Goal: Navigation & Orientation: Find specific page/section

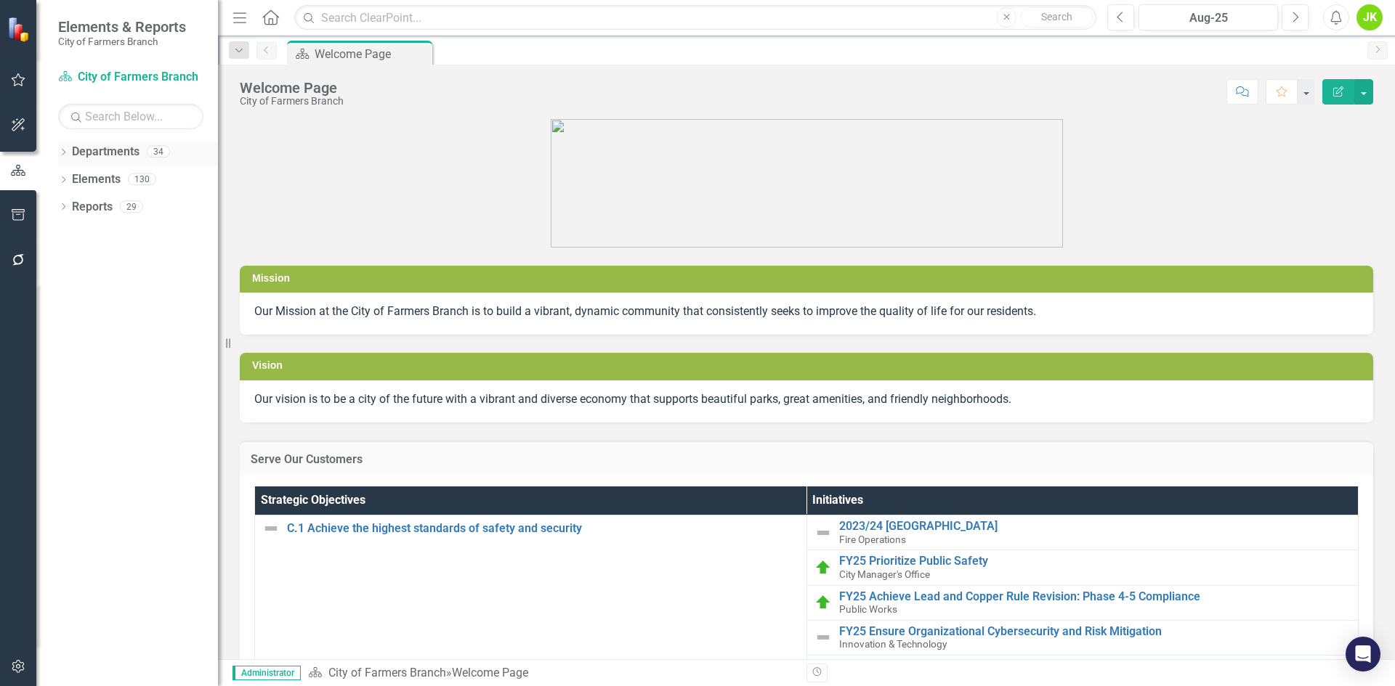
click at [65, 147] on div "Dropdown Departments 34" at bounding box center [138, 154] width 160 height 28
click at [65, 150] on icon "Dropdown" at bounding box center [63, 154] width 10 height 8
click at [73, 178] on icon at bounding box center [72, 178] width 4 height 7
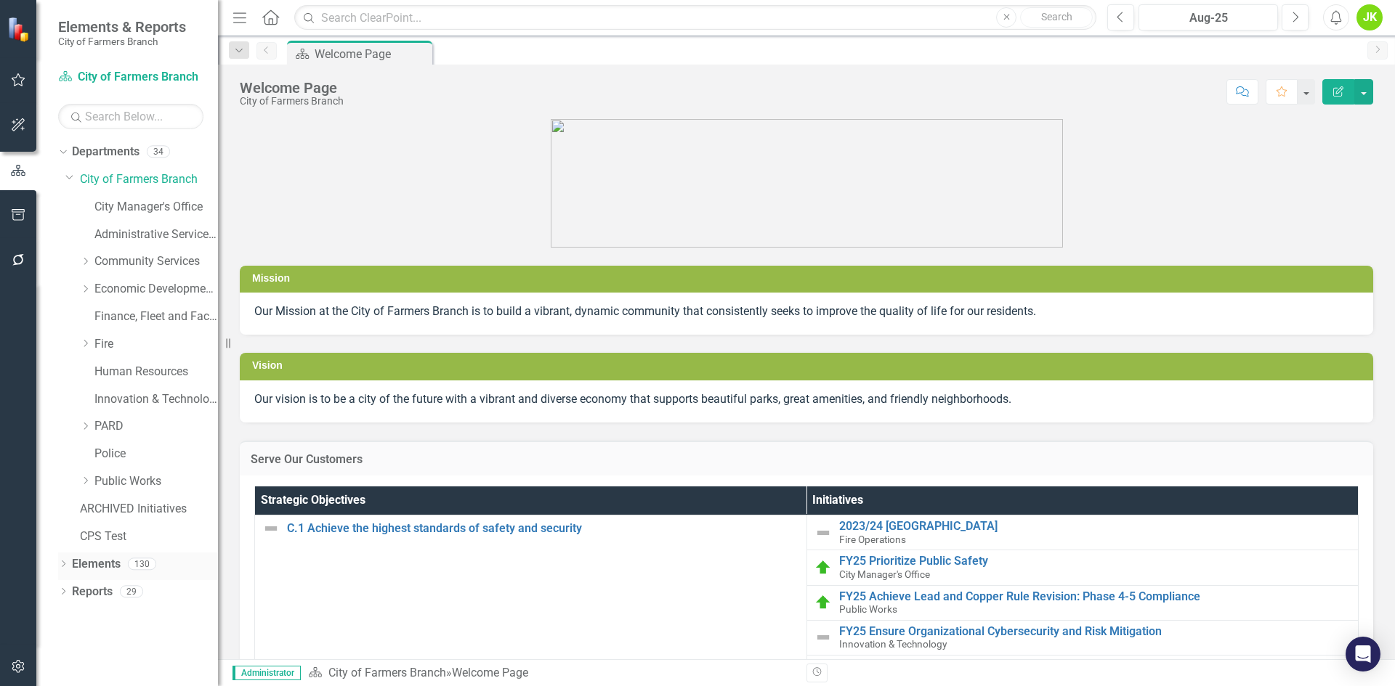
click at [68, 564] on icon "Dropdown" at bounding box center [63, 565] width 10 height 8
click at [120, 476] on link "Public Works" at bounding box center [155, 482] width 123 height 17
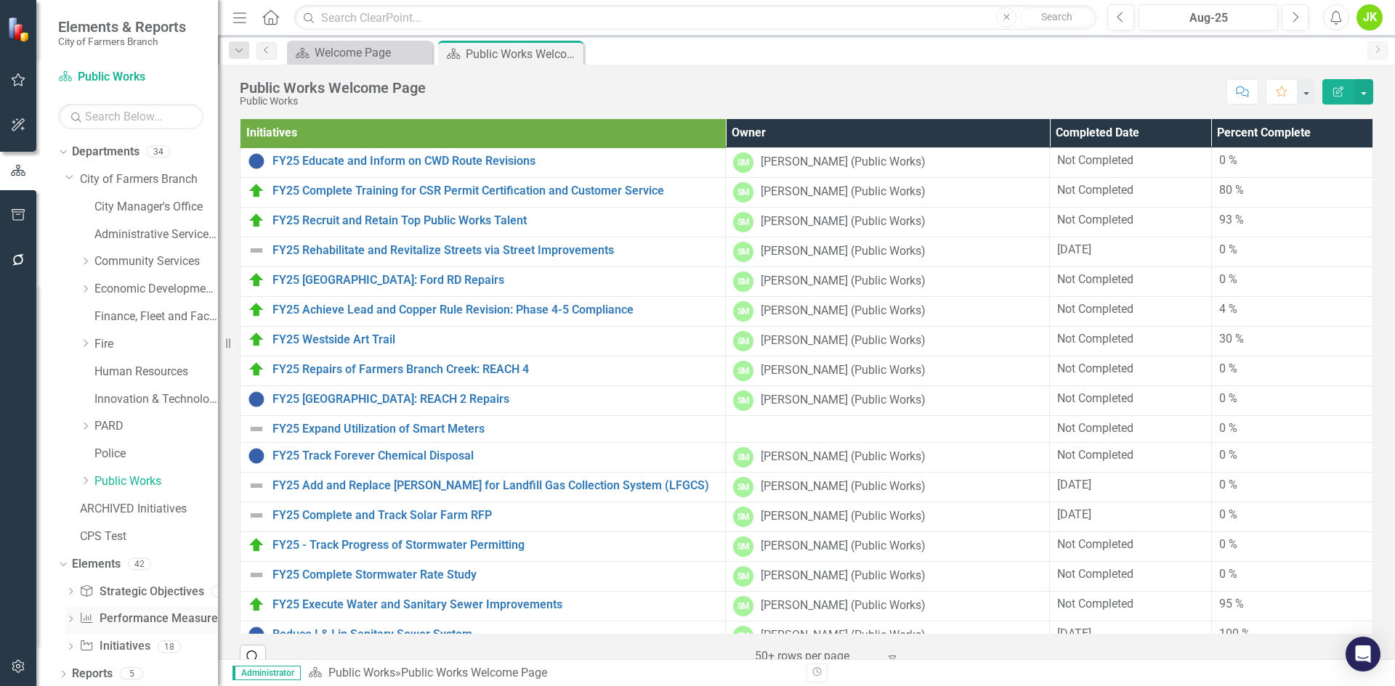
click at [130, 618] on link "Performance Measure Performance Measures" at bounding box center [151, 619] width 144 height 17
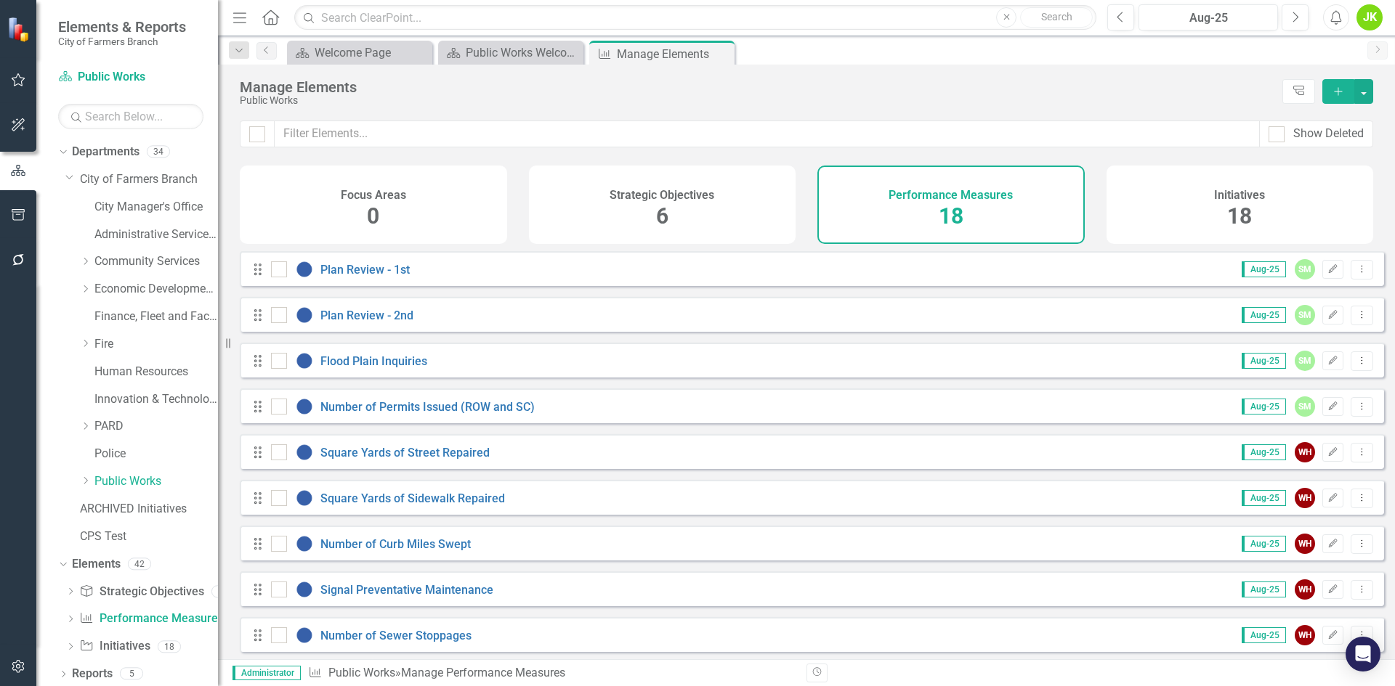
click at [650, 206] on div "Strategic Objectives 6" at bounding box center [662, 205] width 267 height 78
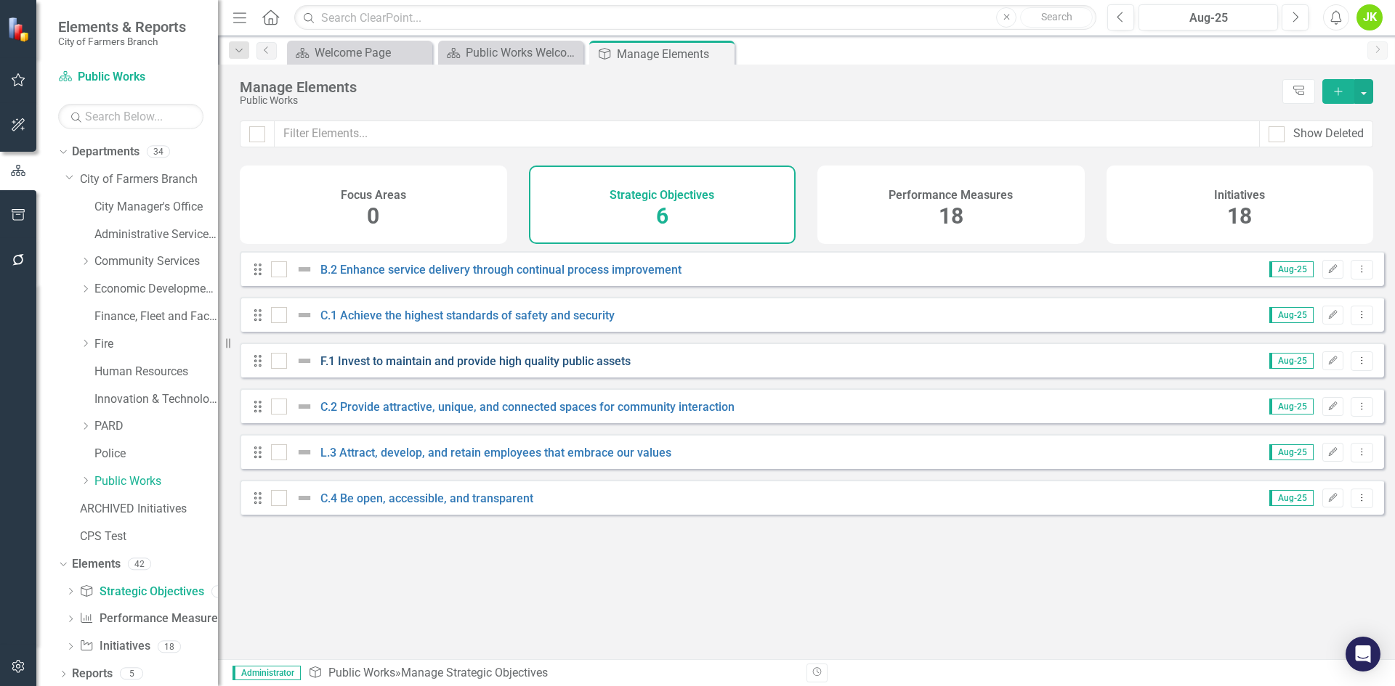
click at [370, 368] on link "F.1 Invest to maintain and provide high quality public assets" at bounding box center [475, 361] width 310 height 14
